Goal: Task Accomplishment & Management: Complete application form

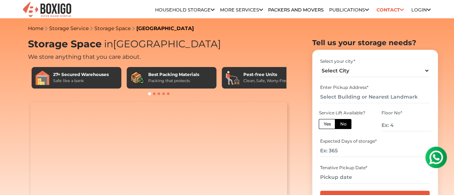
click at [0, 0] on link "Customer" at bounding box center [0, 0] width 0 height 0
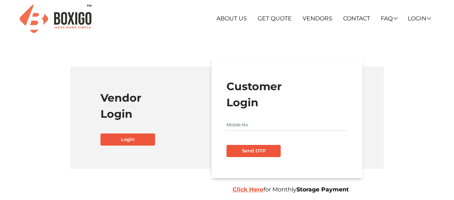
click at [263, 128] on input "text" at bounding box center [286, 124] width 121 height 11
type input "8123412221"
click at [262, 153] on button "Send OTP" at bounding box center [253, 151] width 54 height 12
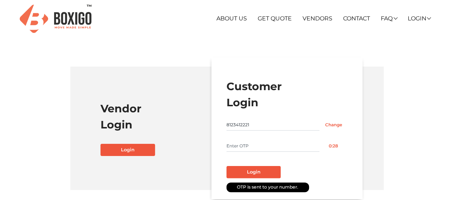
click at [264, 148] on input "text" at bounding box center [272, 146] width 93 height 11
type input "7210"
click at [260, 171] on button "Login" at bounding box center [253, 172] width 54 height 12
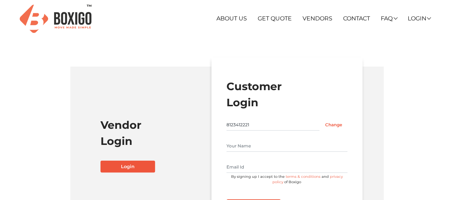
click at [263, 150] on input "text" at bounding box center [286, 146] width 121 height 11
type input "[PERSON_NAME]"
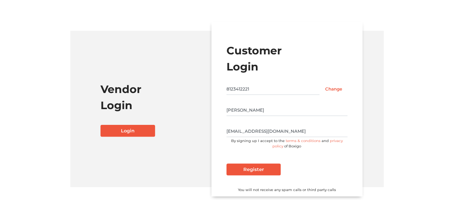
type input "[EMAIL_ADDRESS][DOMAIN_NAME]"
click at [260, 167] on input "Register" at bounding box center [253, 170] width 54 height 12
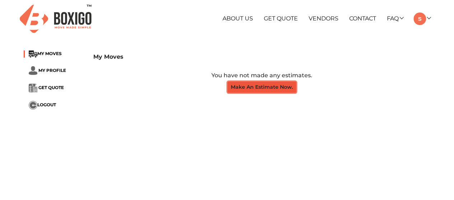
click at [253, 86] on button "Make An Estimate Now." at bounding box center [261, 87] width 68 height 11
